Goal: Communication & Community: Answer question/provide support

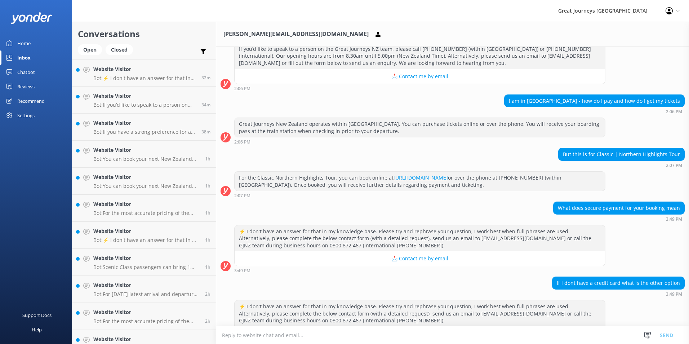
scroll to position [317, 0]
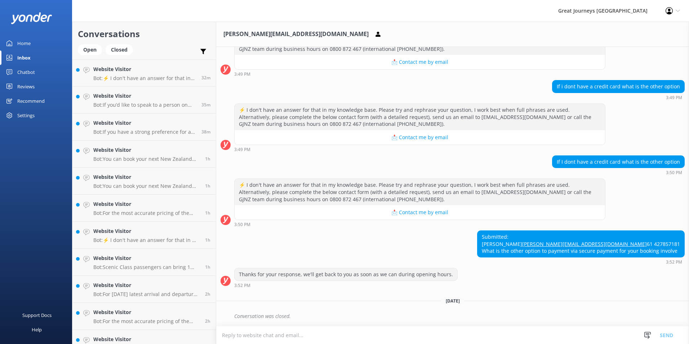
click at [250, 329] on textarea at bounding box center [452, 335] width 473 height 18
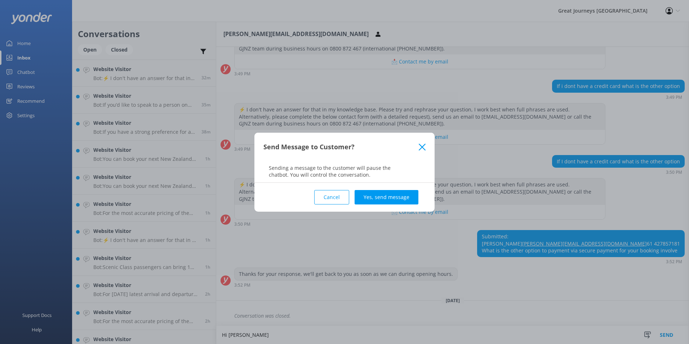
click at [421, 148] on icon at bounding box center [422, 146] width 7 height 7
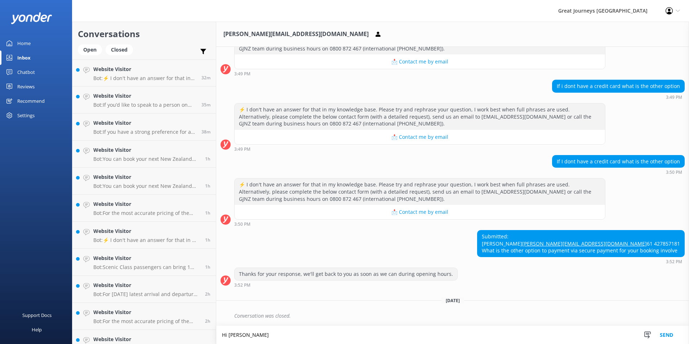
click at [259, 330] on textarea "Hi [PERSON_NAME]" at bounding box center [452, 335] width 473 height 18
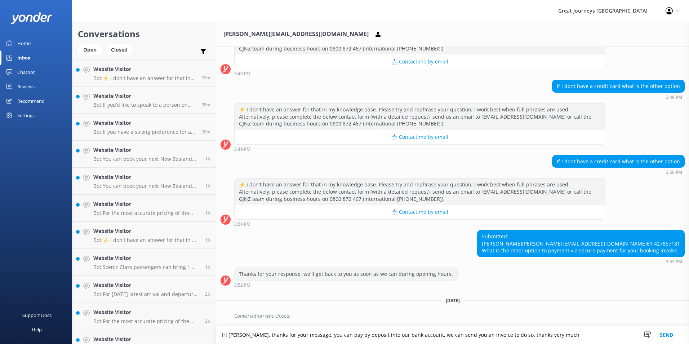
click at [506, 335] on textarea "Hi [PERSON_NAME], thanks for your message, you can pay by deposit into our bank…" at bounding box center [452, 335] width 473 height 18
type textarea "Hi [PERSON_NAME], thanks for your message, you can pay by deposit into our bank…"
click at [667, 338] on button "Send" at bounding box center [666, 335] width 27 height 18
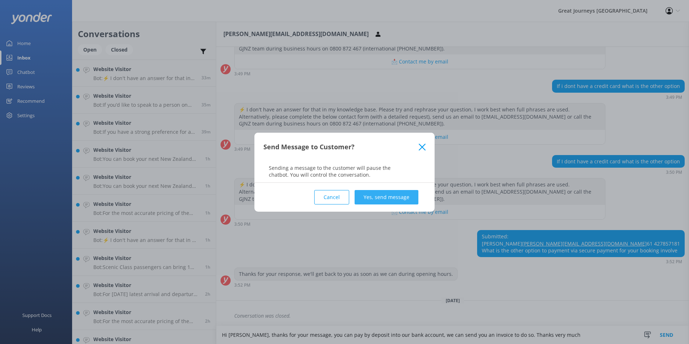
click at [374, 198] on button "Yes, send message" at bounding box center [386, 197] width 64 height 14
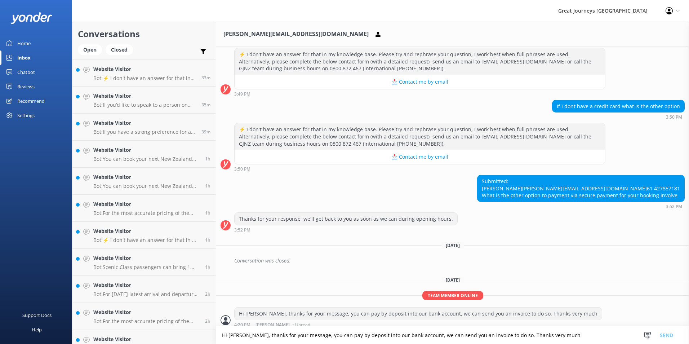
scroll to position [377, 0]
